Goal: Information Seeking & Learning: Learn about a topic

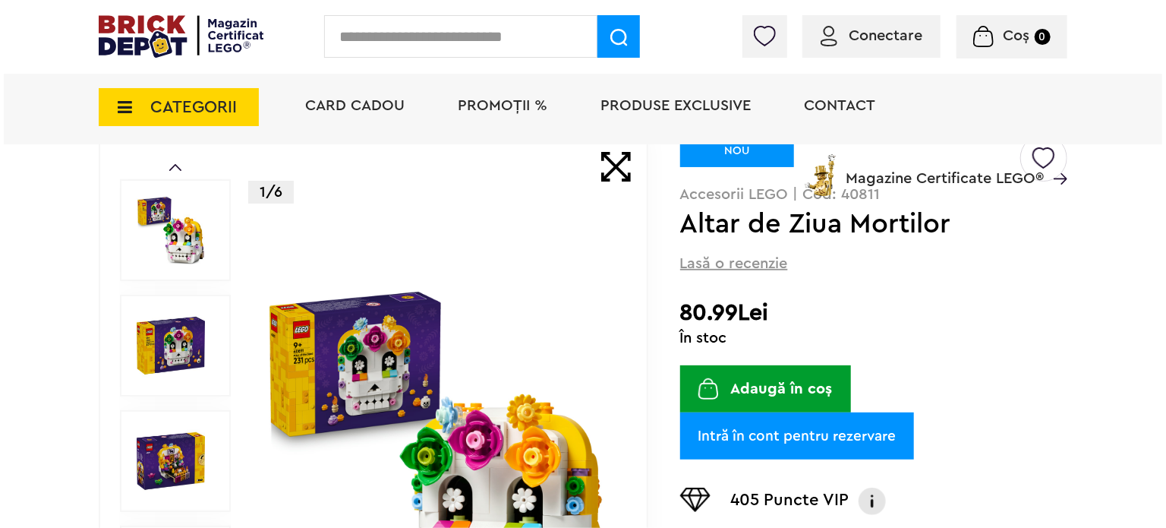
scroll to position [76, 0]
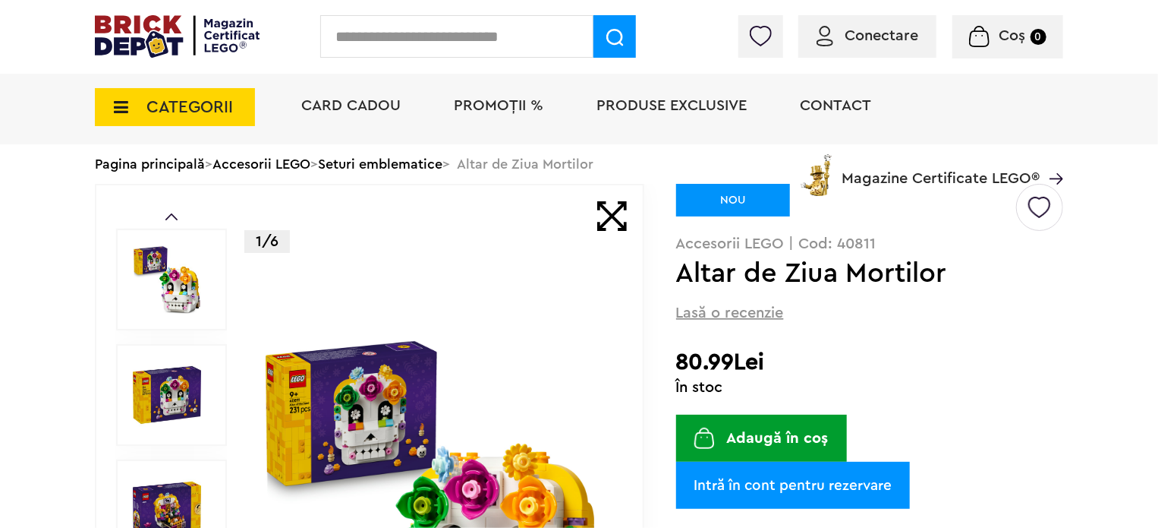
click at [157, 298] on img at bounding box center [167, 279] width 68 height 68
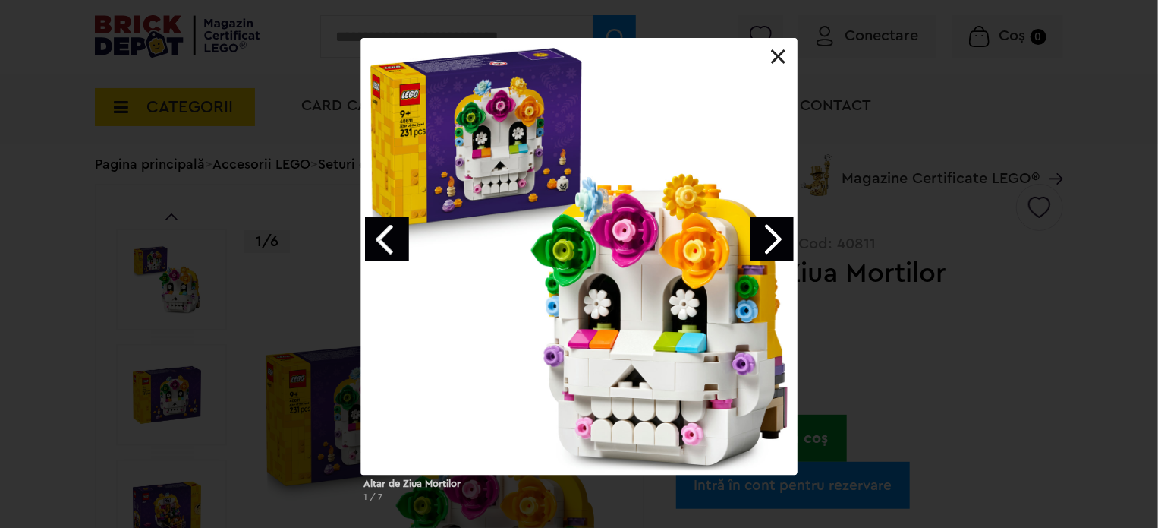
click at [777, 55] on link at bounding box center [778, 56] width 15 height 15
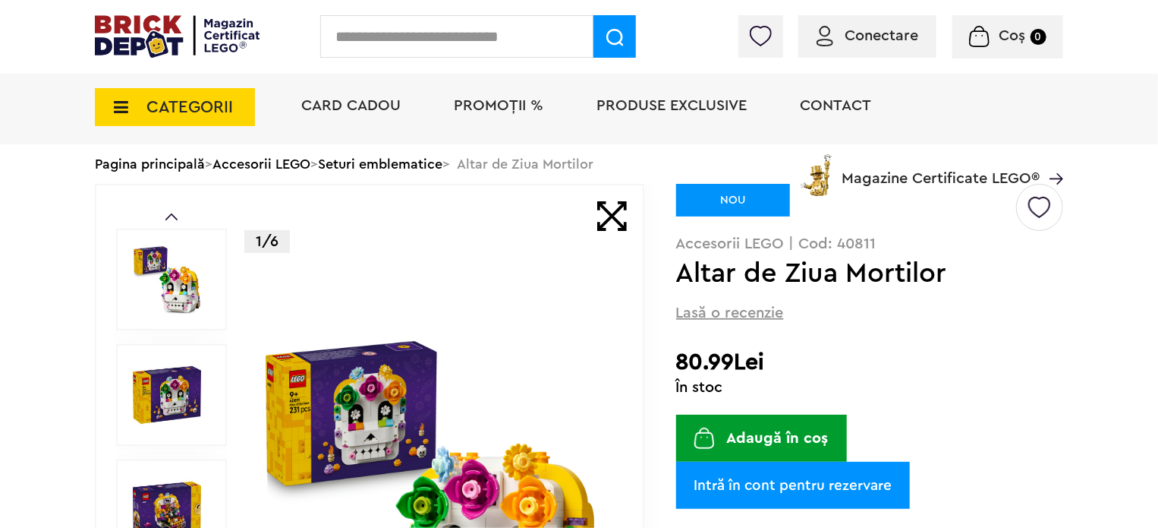
click at [176, 108] on span "CATEGORII" at bounding box center [190, 107] width 87 height 17
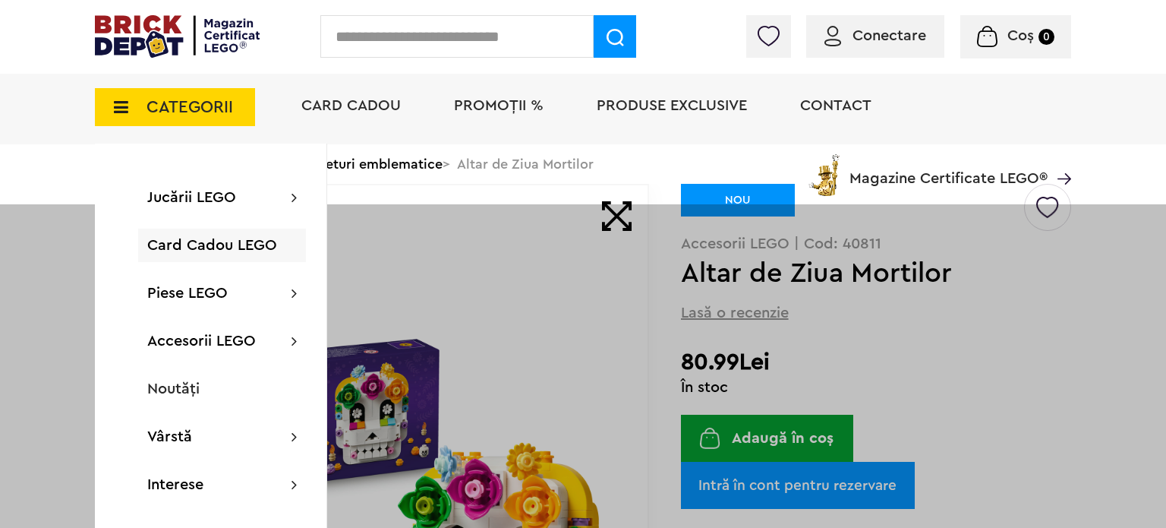
click at [159, 118] on span "CATEGORII" at bounding box center [175, 107] width 160 height 38
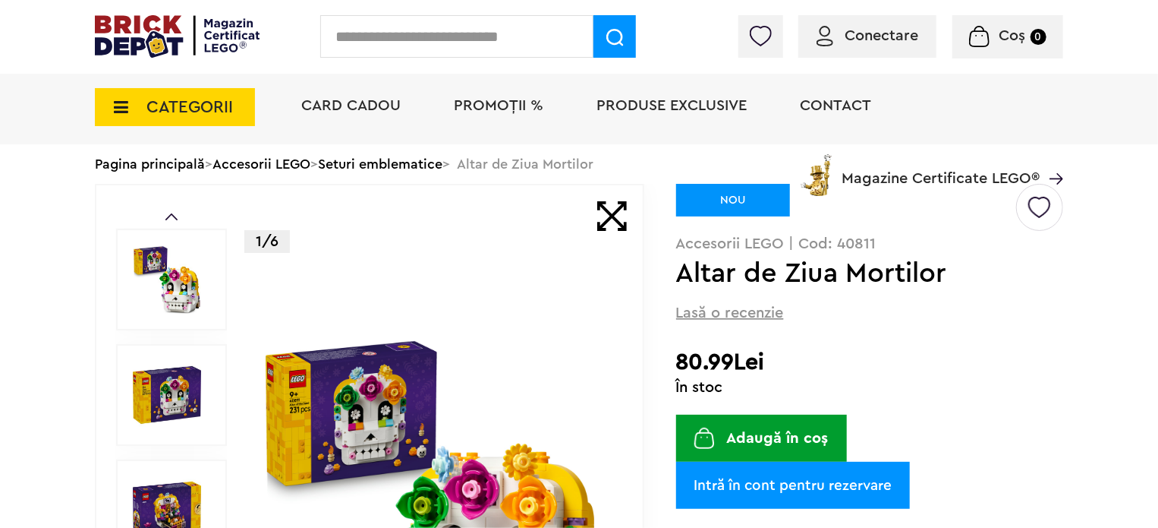
click at [159, 118] on span "CATEGORII" at bounding box center [175, 107] width 160 height 38
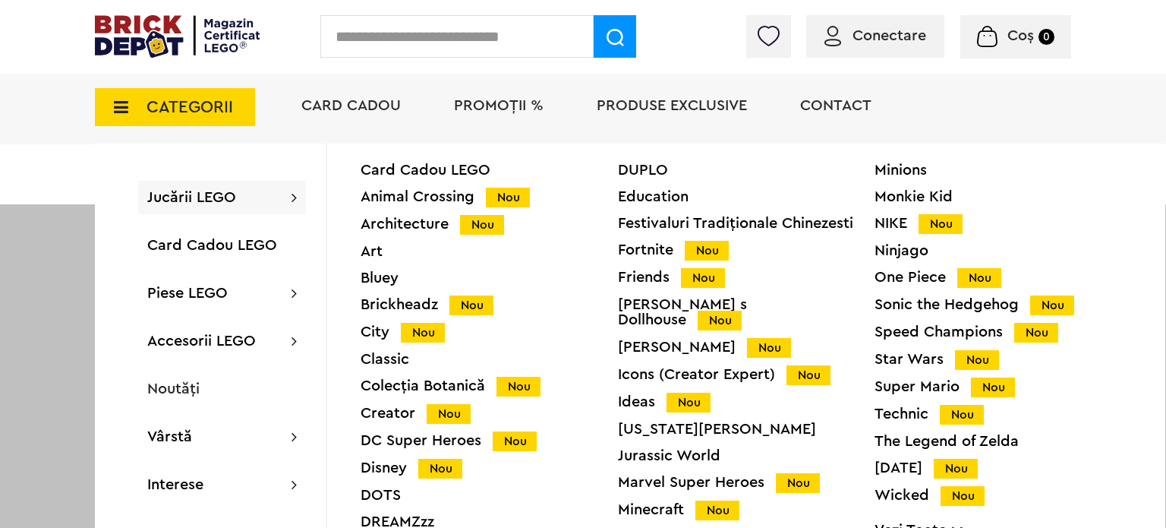
click at [167, 46] on img at bounding box center [177, 36] width 165 height 43
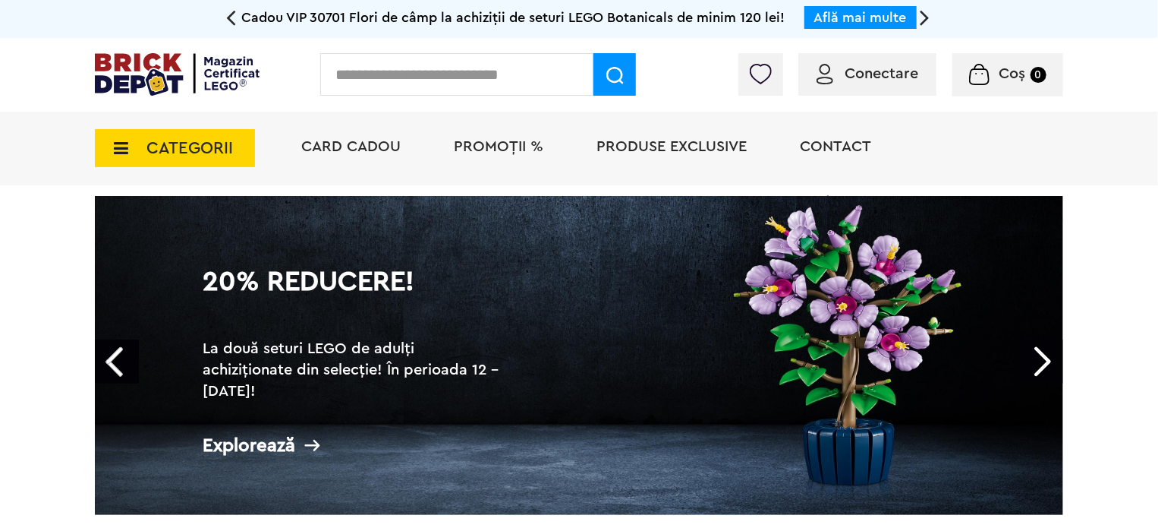
click at [796, 370] on link "20% Reducere! La două seturi LEGO de adulți achiziționate din selecție! În peri…" at bounding box center [579, 355] width 969 height 319
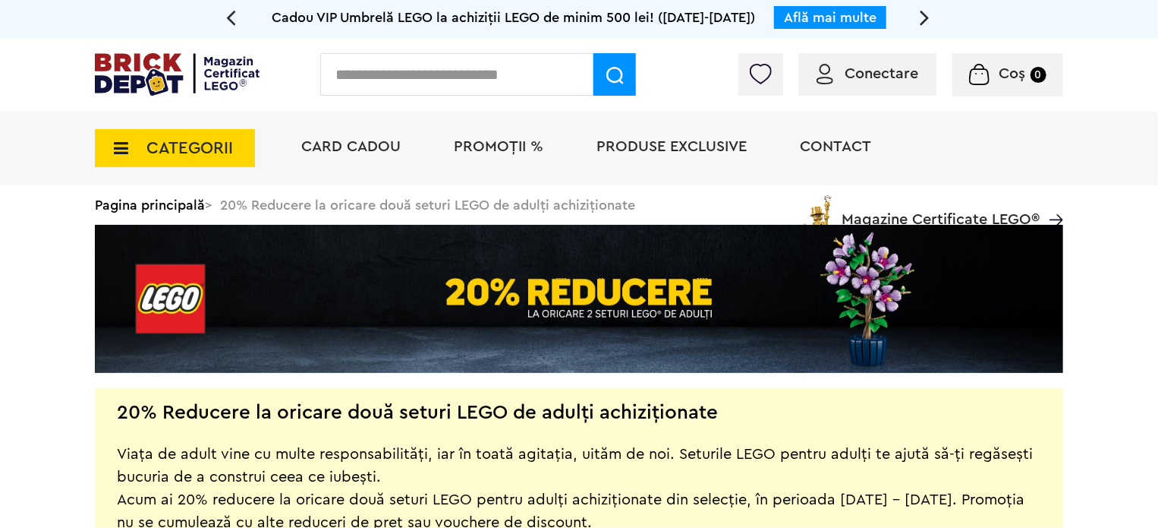
click at [189, 134] on span "CATEGORII" at bounding box center [175, 148] width 160 height 38
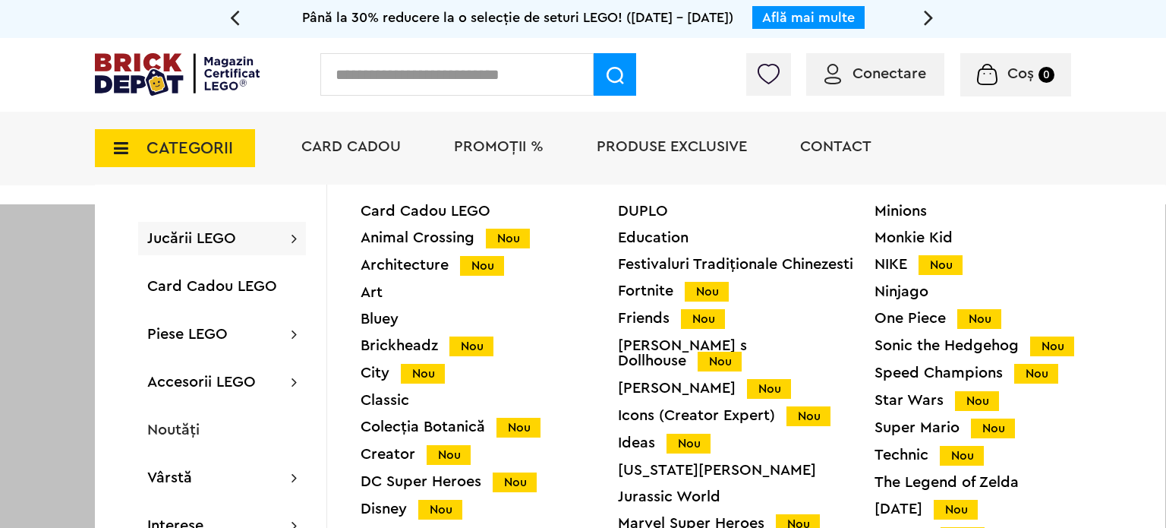
click at [430, 430] on div "Colecția Botanică Nou" at bounding box center [489, 427] width 257 height 16
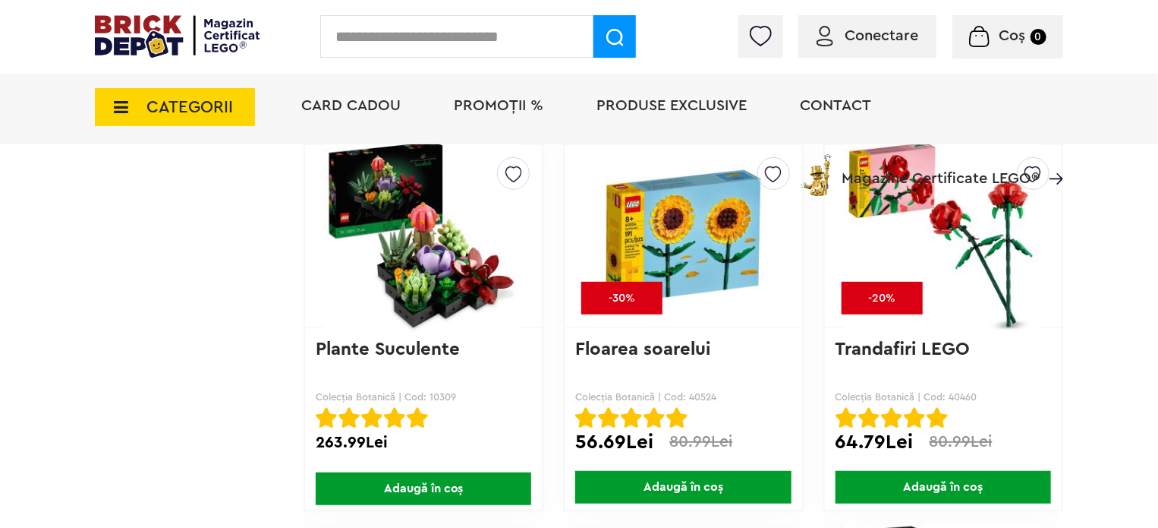
scroll to position [2960, 0]
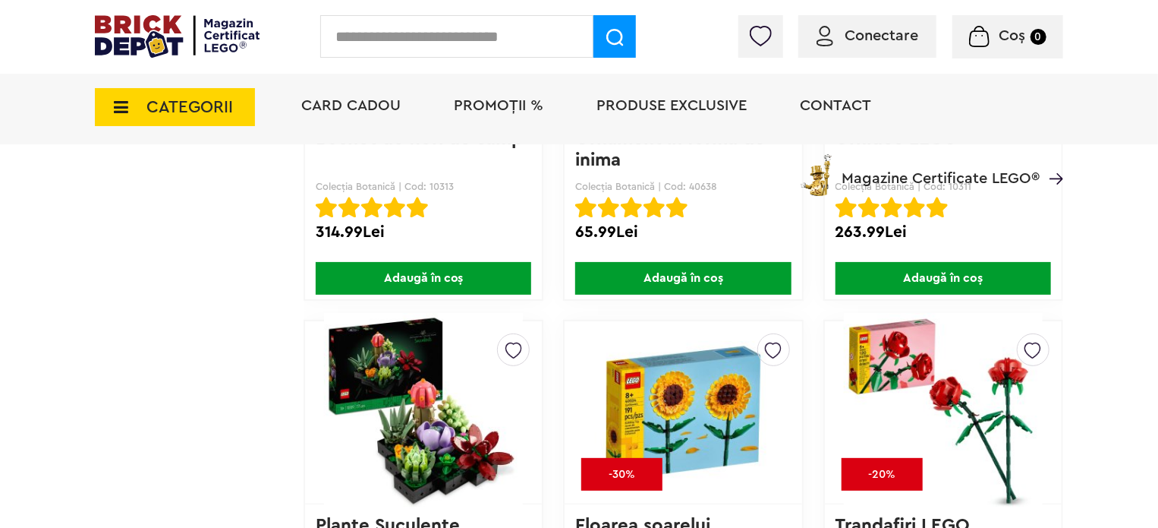
click at [156, 31] on img at bounding box center [177, 36] width 165 height 43
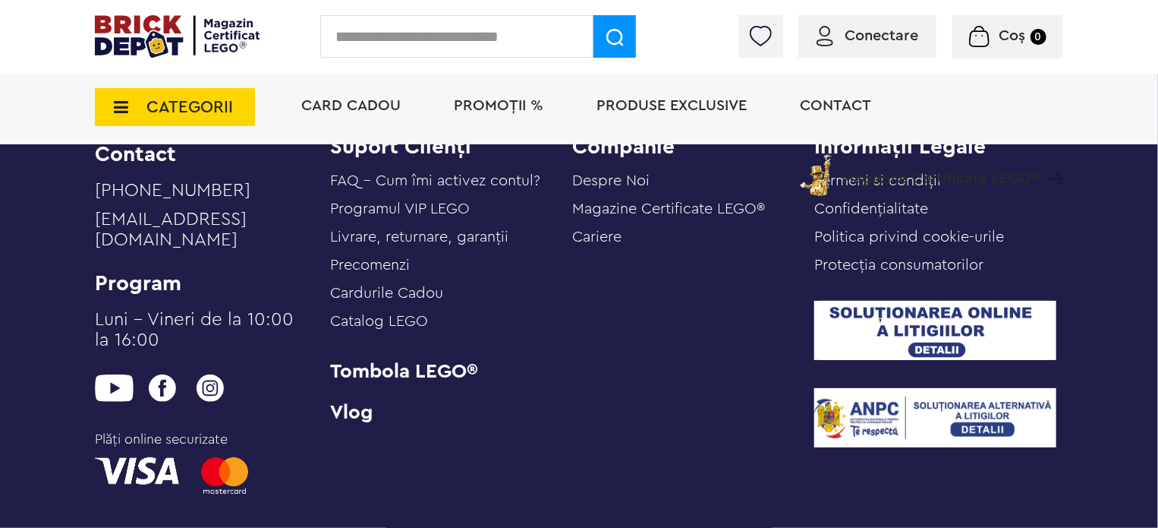
scroll to position [6070, 0]
